Goal: Navigation & Orientation: Find specific page/section

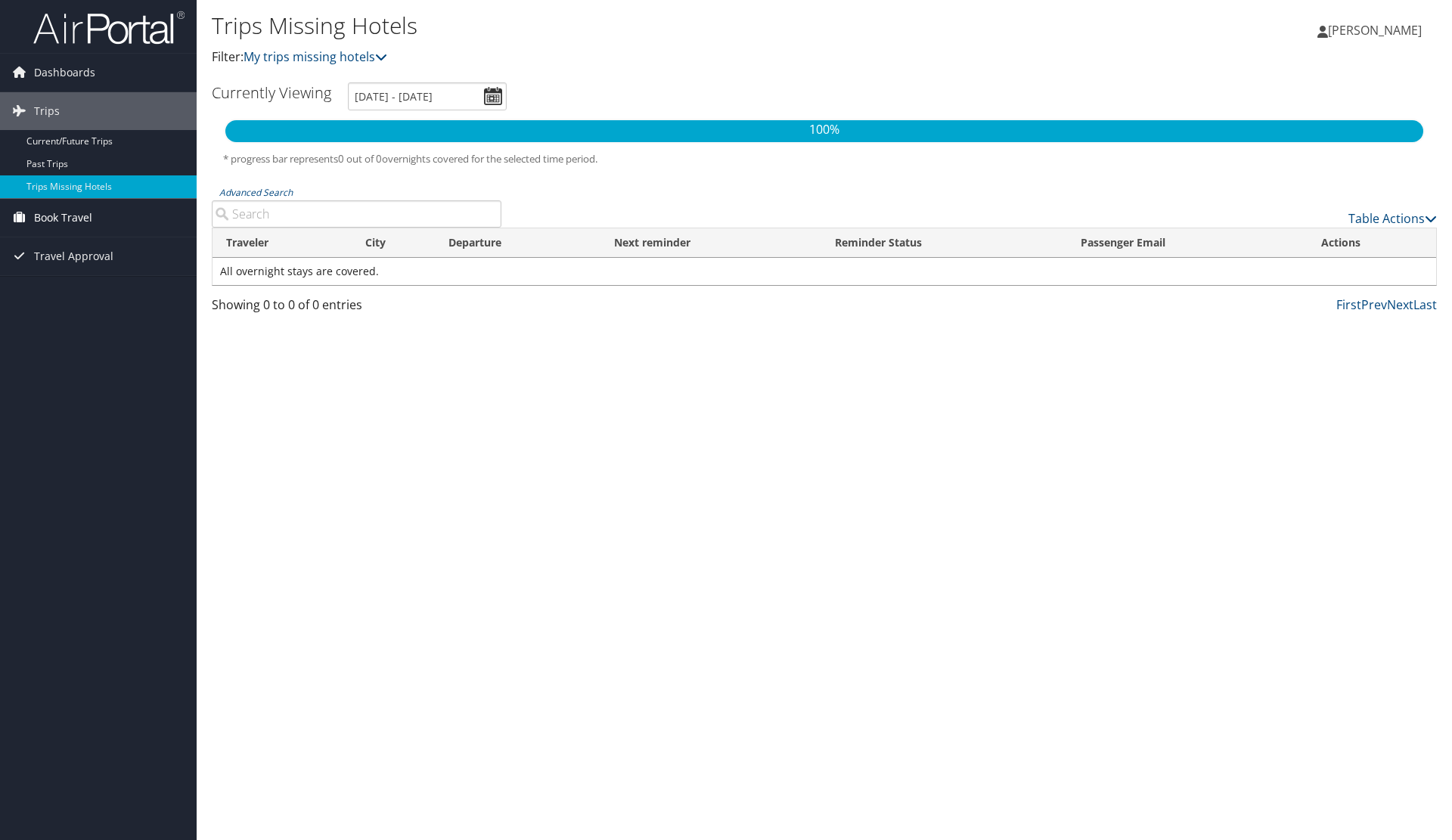
click at [67, 225] on span "Book Travel" at bounding box center [63, 218] width 58 height 38
click at [77, 299] on link "Book/Manage Online Trips" at bounding box center [98, 293] width 196 height 22
